Goal: Navigation & Orientation: Find specific page/section

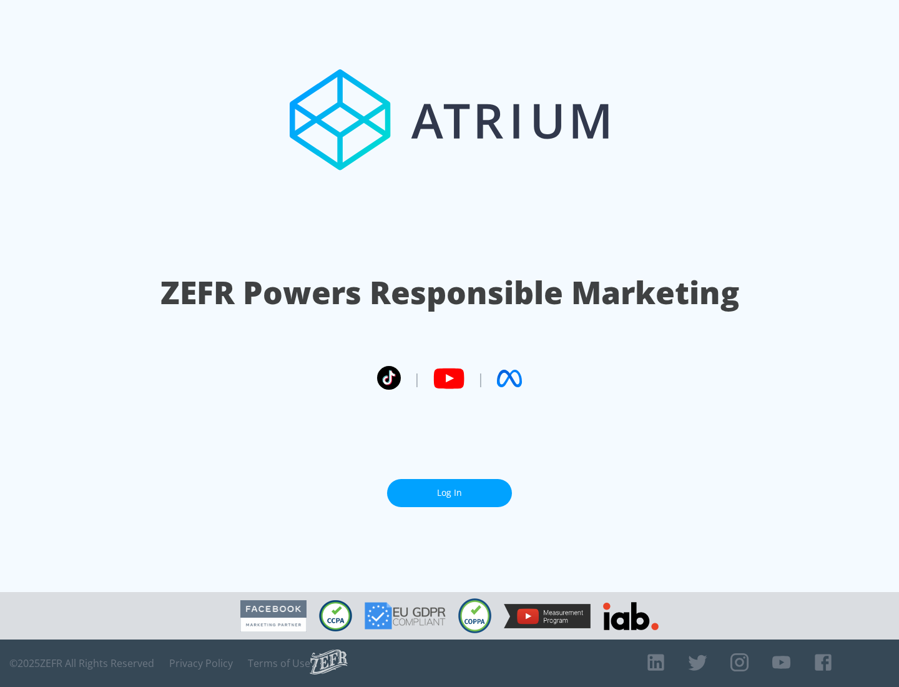
click at [449, 493] on link "Log In" at bounding box center [449, 493] width 125 height 28
